Goal: Register for event/course

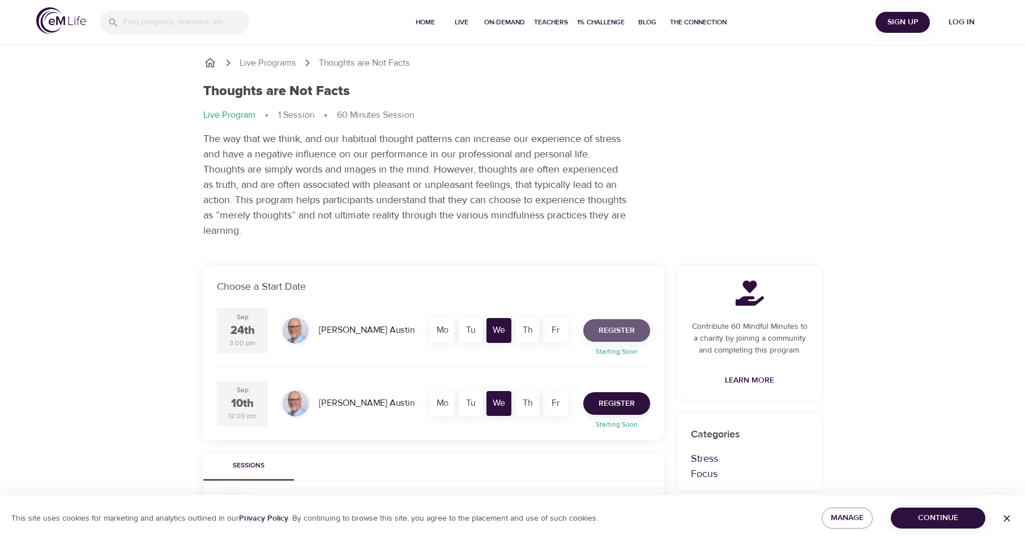
click at [609, 332] on span "Register" at bounding box center [617, 331] width 36 height 14
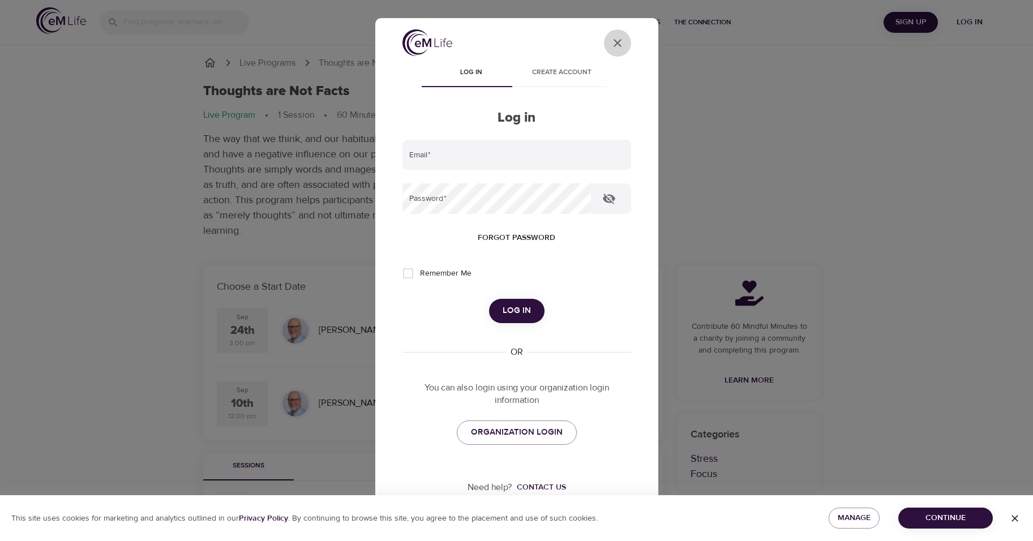
click at [611, 40] on icon "User Profile" at bounding box center [618, 43] width 14 height 14
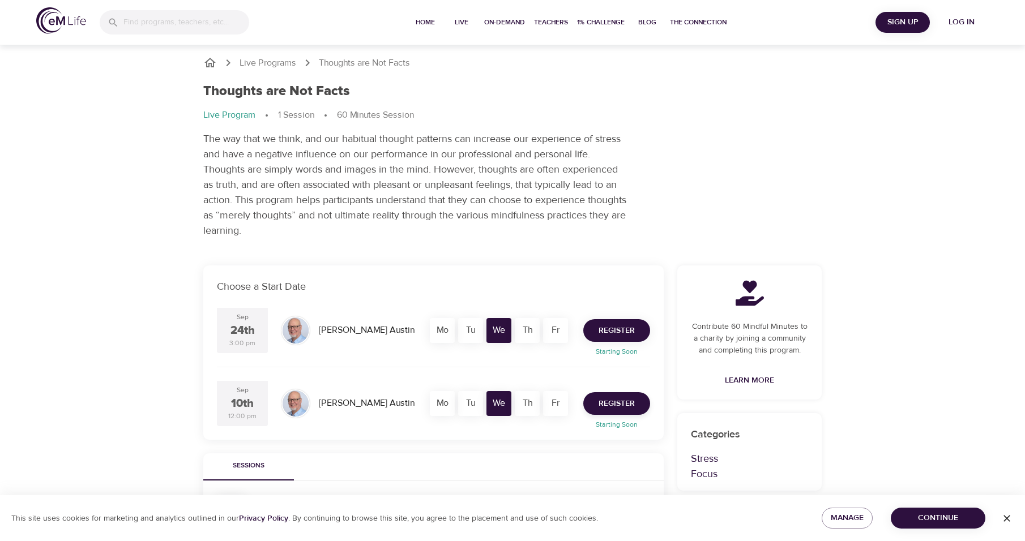
click at [601, 325] on span "Register" at bounding box center [617, 331] width 36 height 14
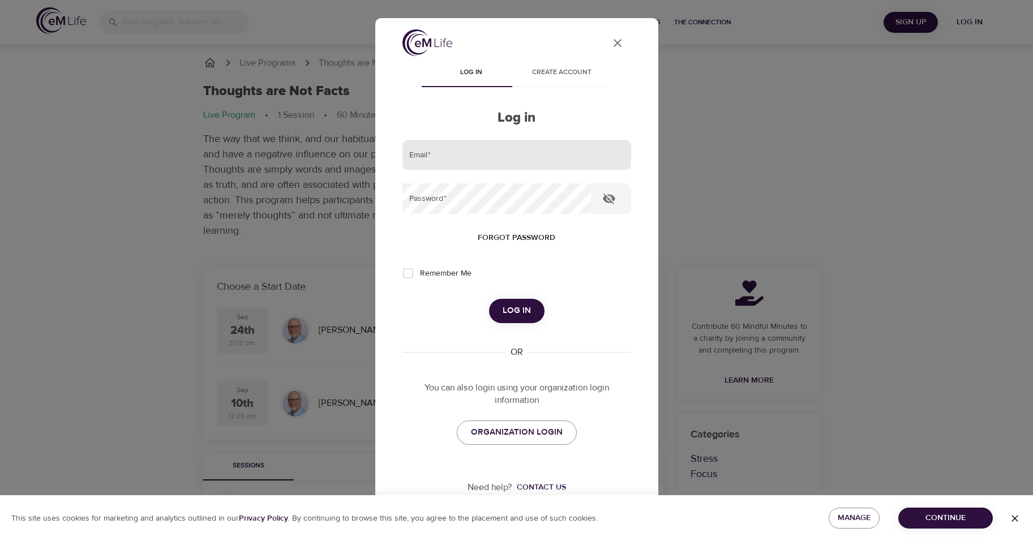
click at [493, 156] on input "email" at bounding box center [517, 155] width 229 height 31
type input "[EMAIL_ADDRESS][DOMAIN_NAME]"
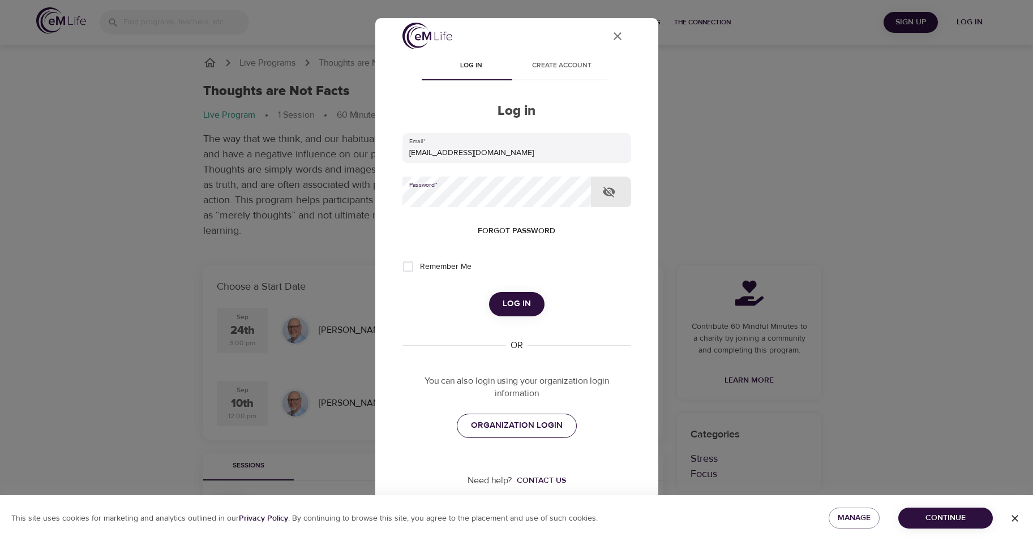
drag, startPoint x: 538, startPoint y: 418, endPoint x: 542, endPoint y: 424, distance: 6.9
click at [538, 418] on span "ORGANIZATION LOGIN" at bounding box center [517, 425] width 92 height 15
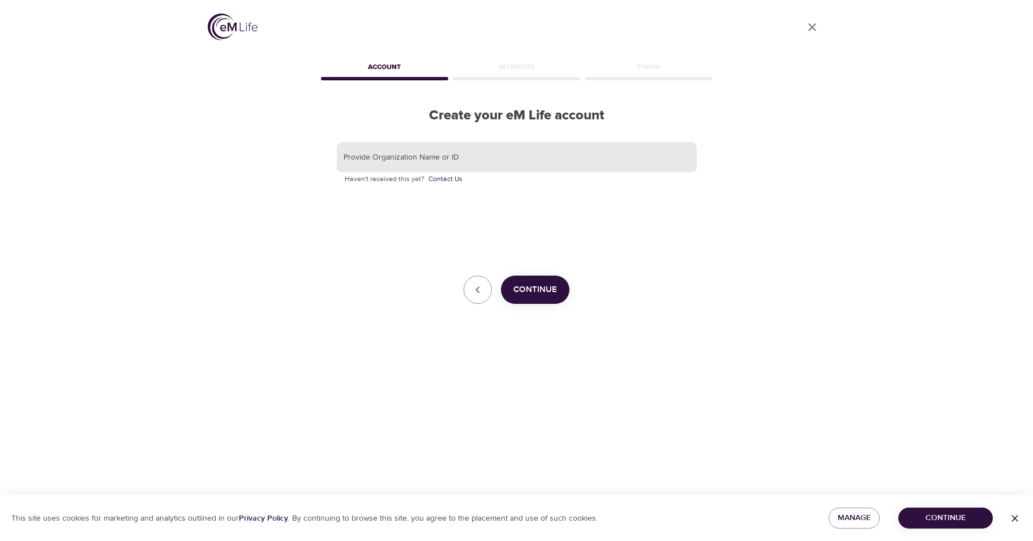
click at [493, 148] on input "text" at bounding box center [517, 157] width 360 height 31
type input "cvsHealth"
drag, startPoint x: 388, startPoint y: 161, endPoint x: 327, endPoint y: 159, distance: 61.2
click at [327, 159] on div "Provide Organization Name or ID cvsHealth Haven't received this yet? Contact Us…" at bounding box center [517, 223] width 396 height 199
click at [403, 159] on input "wrightj8@@#@#@@!@" at bounding box center [517, 157] width 360 height 31
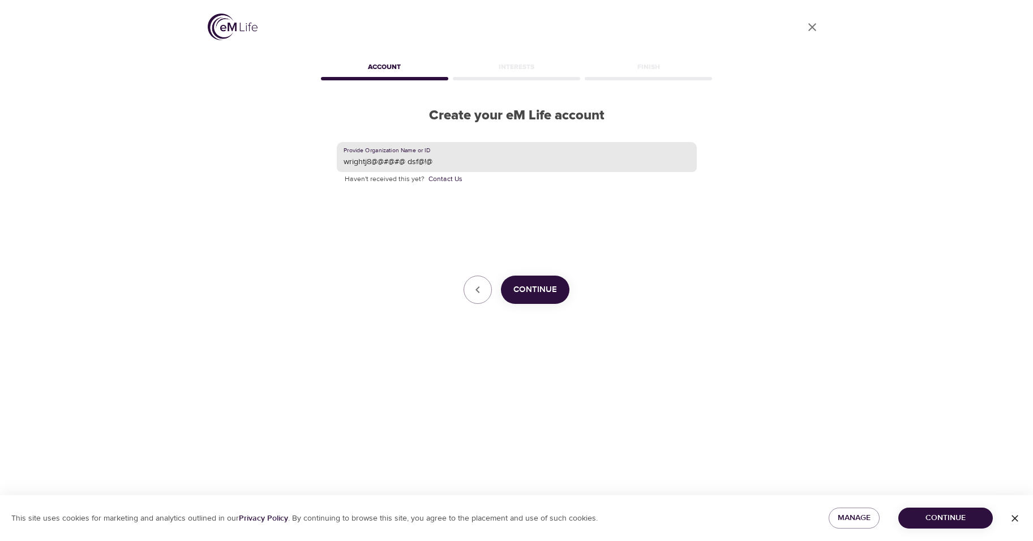
drag, startPoint x: 420, startPoint y: 163, endPoint x: 375, endPoint y: 164, distance: 44.8
click at [375, 164] on input "wrightj8@@#@#@ dsf@!@" at bounding box center [517, 157] width 360 height 31
type input "[EMAIL_ADDRESS][DOMAIN_NAME]"
click at [548, 288] on span "Continue" at bounding box center [536, 290] width 44 height 15
